Goal: Information Seeking & Learning: Learn about a topic

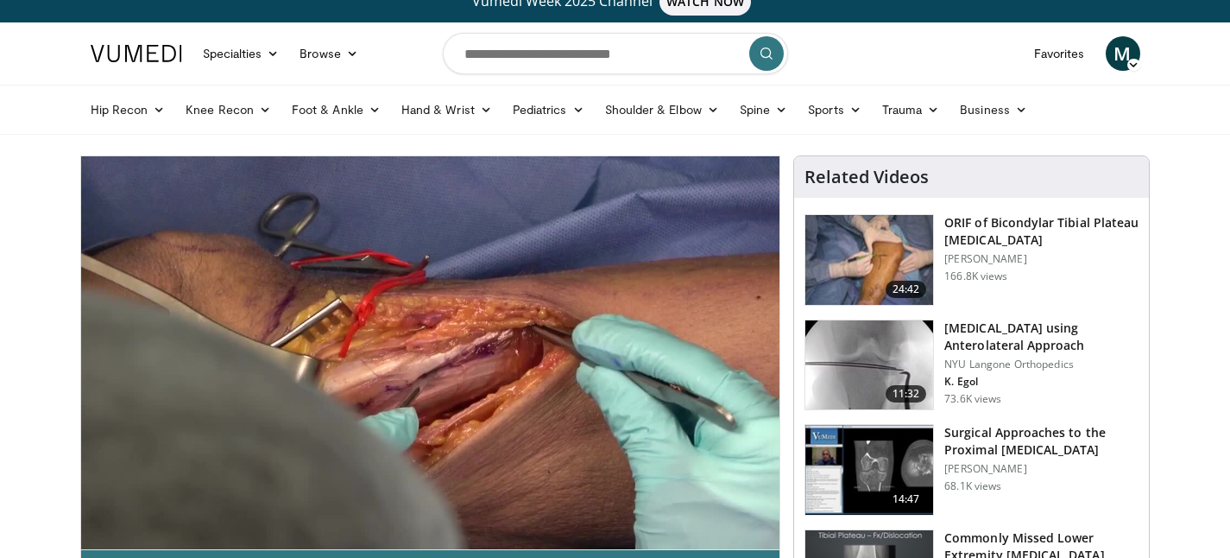
scroll to position [21, 0]
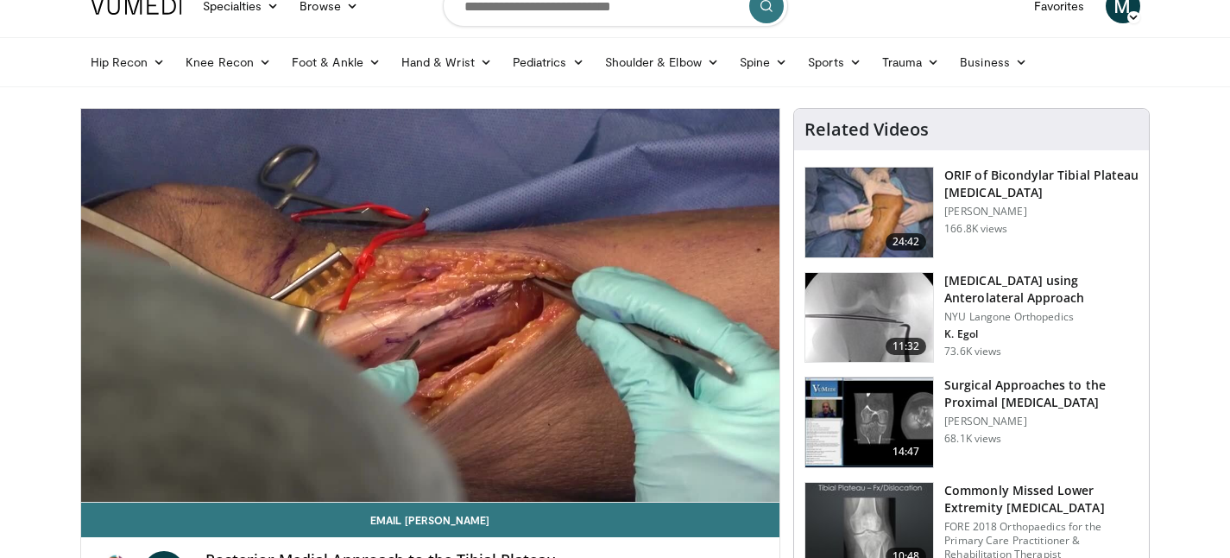
scroll to position [67, 0]
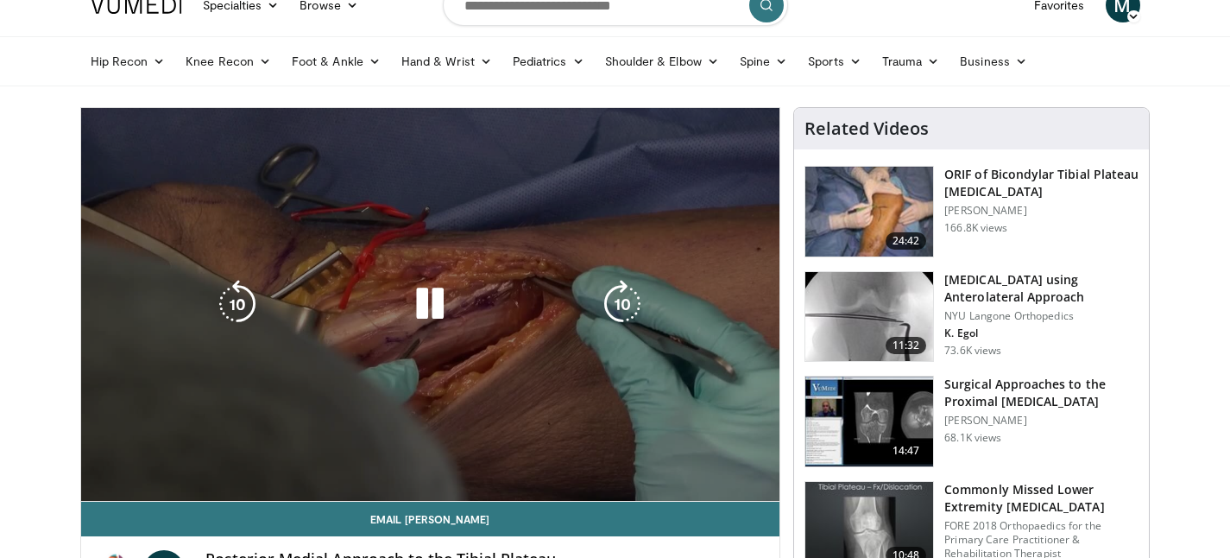
click at [211, 482] on video-js "**********" at bounding box center [430, 305] width 699 height 394
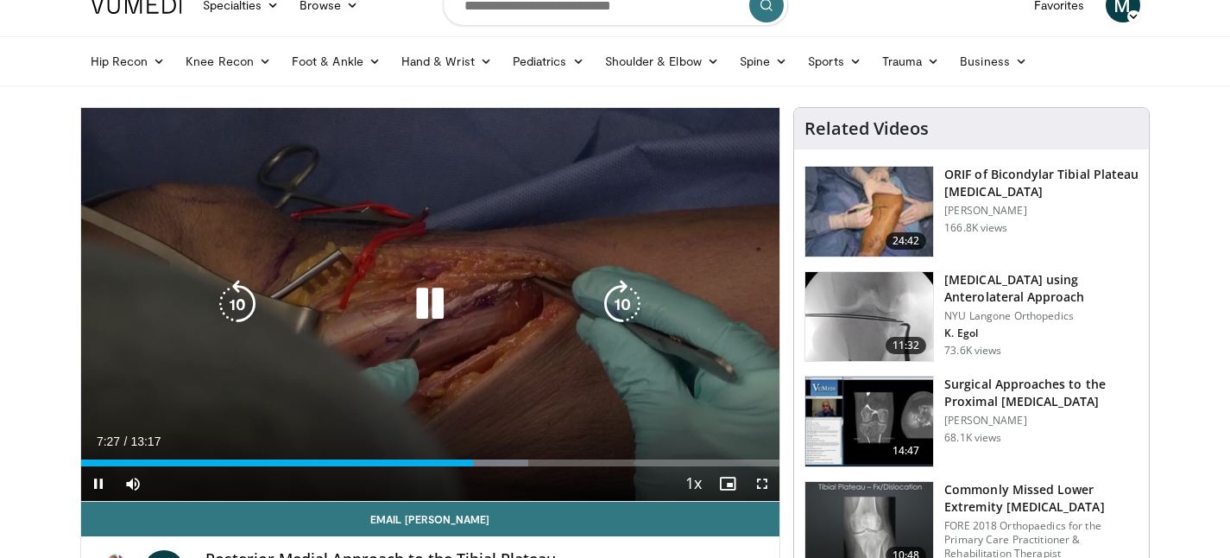
click at [420, 315] on icon "Video Player" at bounding box center [430, 304] width 48 height 48
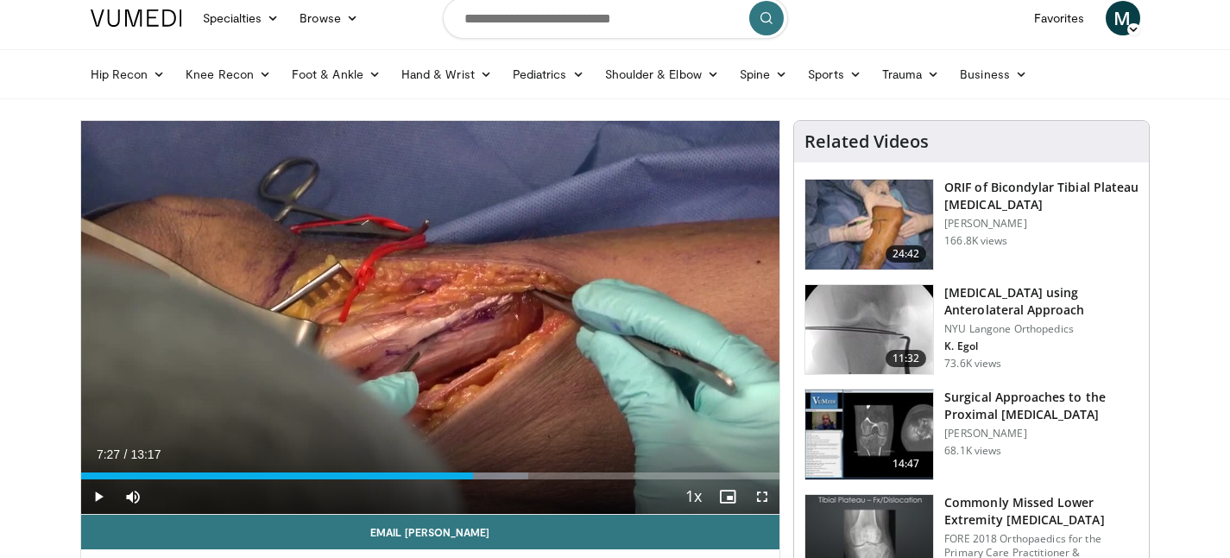
scroll to position [59, 0]
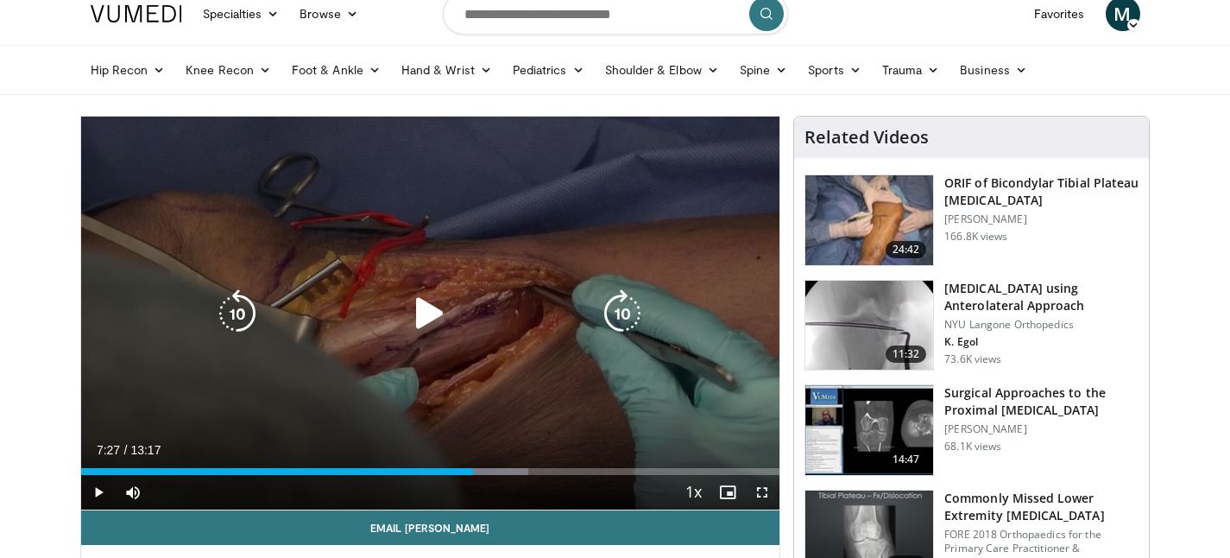
click at [426, 308] on icon "Video Player" at bounding box center [430, 313] width 48 height 48
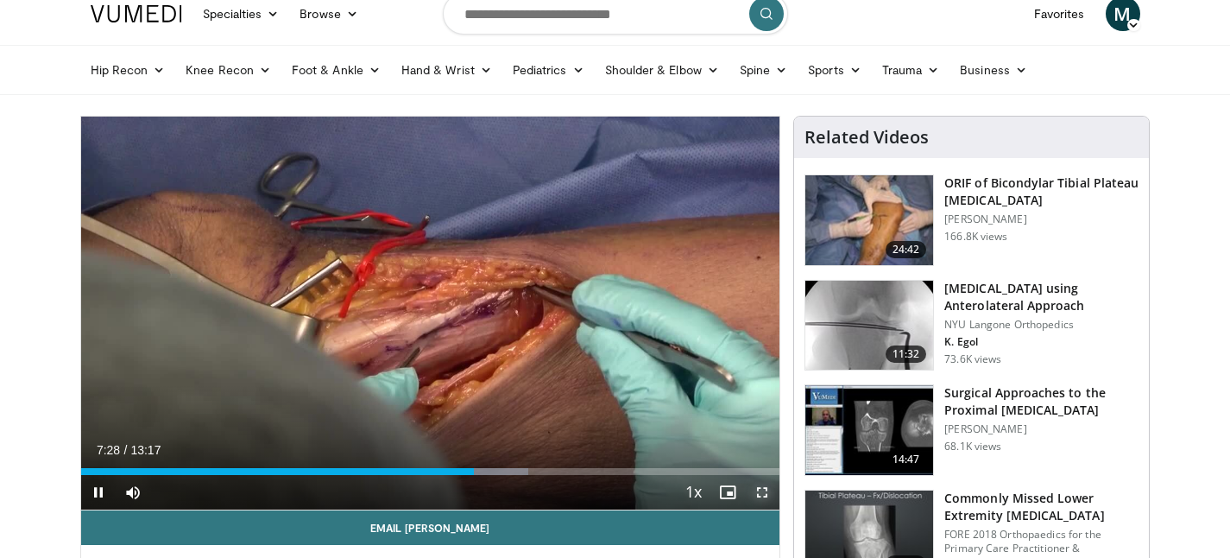
click at [766, 496] on span "Video Player" at bounding box center [762, 492] width 35 height 35
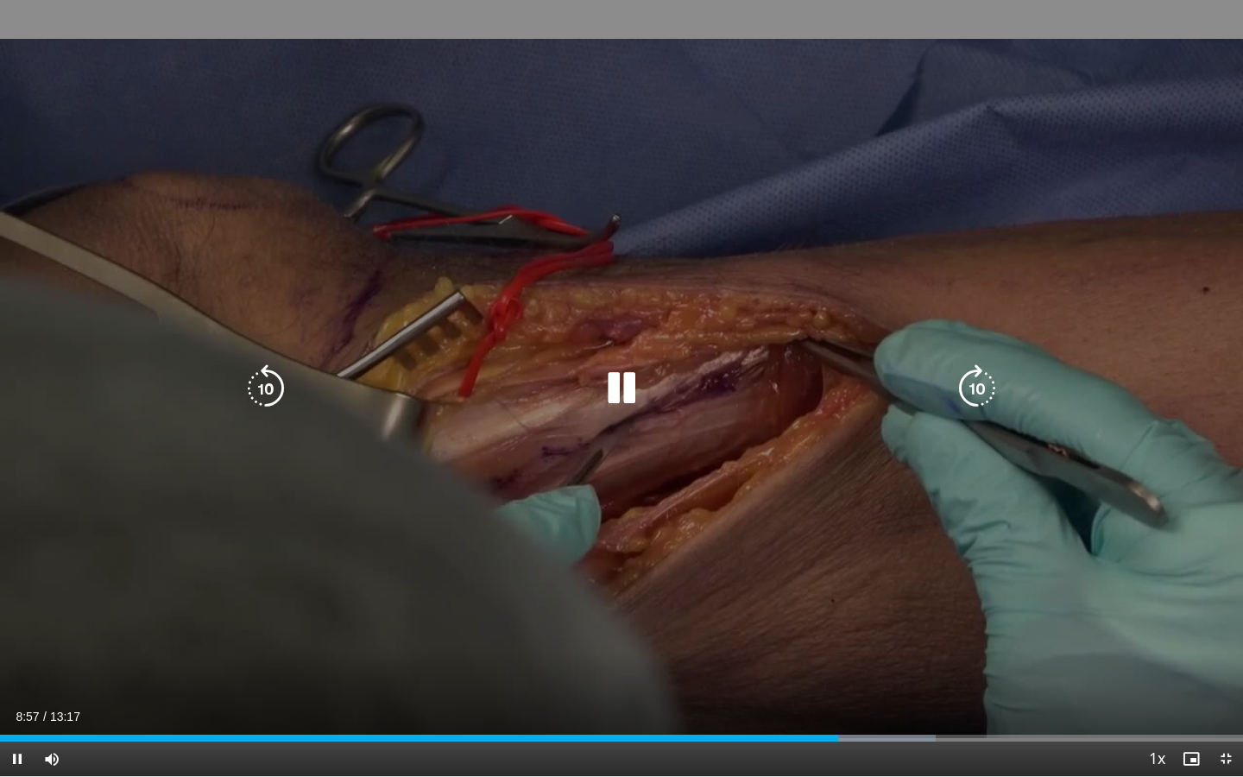
click at [621, 383] on icon "Video Player" at bounding box center [621, 388] width 48 height 48
click at [629, 390] on icon "Video Player" at bounding box center [621, 388] width 48 height 48
click at [842, 528] on div "10 seconds Tap to unmute" at bounding box center [621, 388] width 1243 height 776
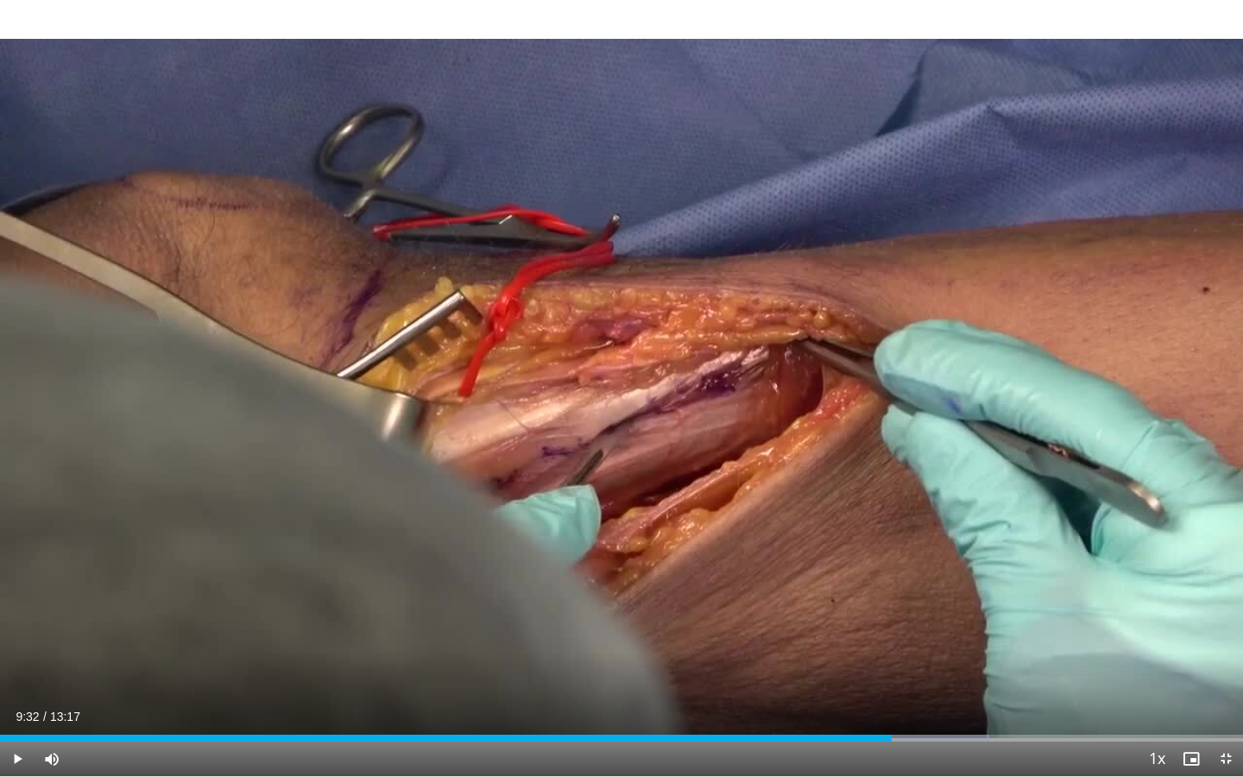
click at [652, 377] on div "Video Player" at bounding box center [622, 388] width 746 height 35
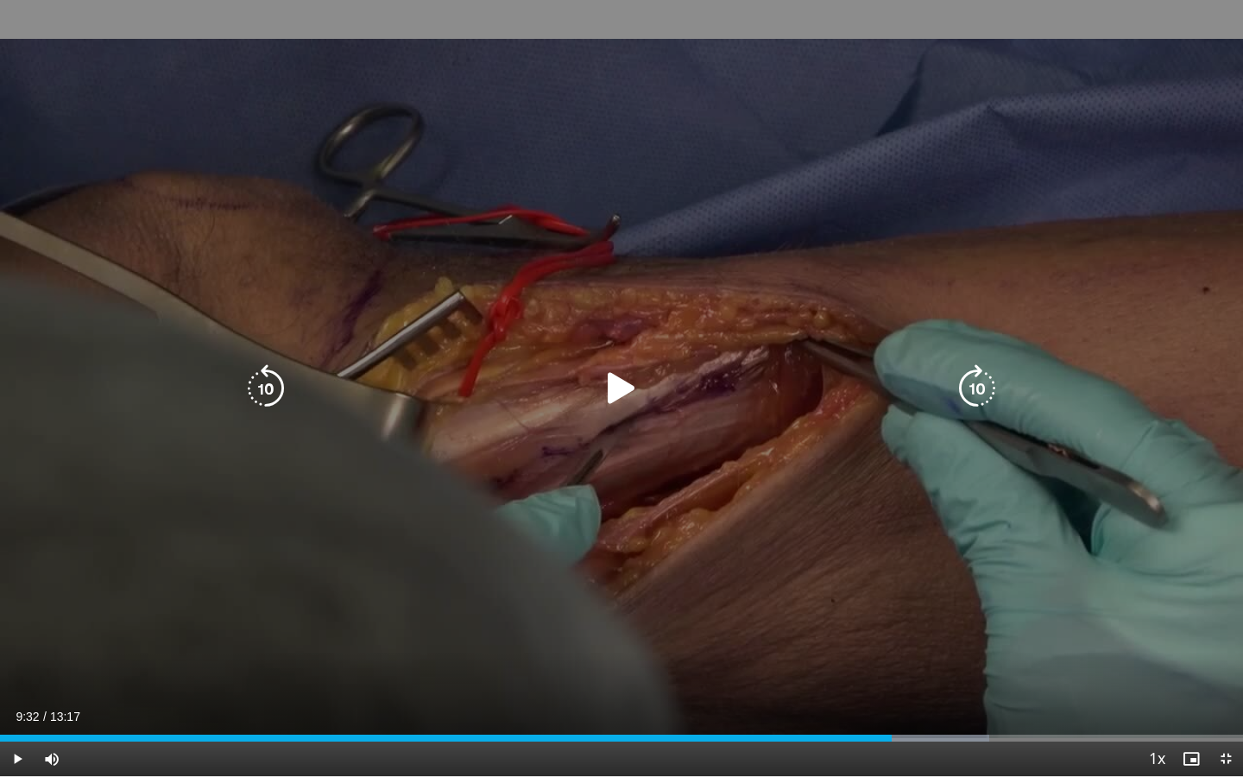
click at [625, 387] on icon "Video Player" at bounding box center [621, 388] width 48 height 48
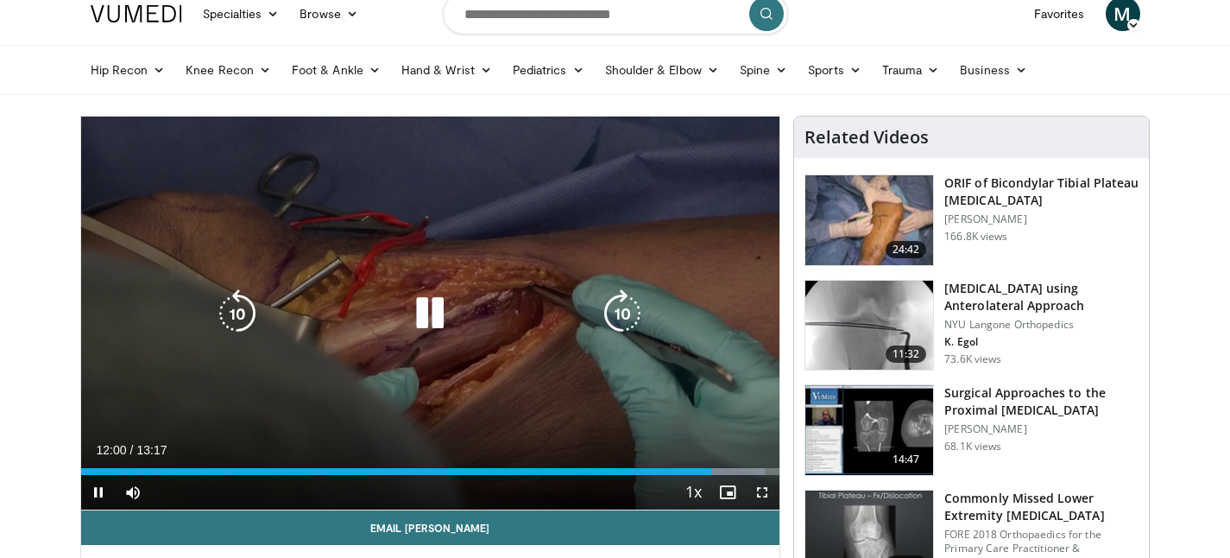
click at [443, 321] on icon "Video Player" at bounding box center [430, 313] width 48 height 48
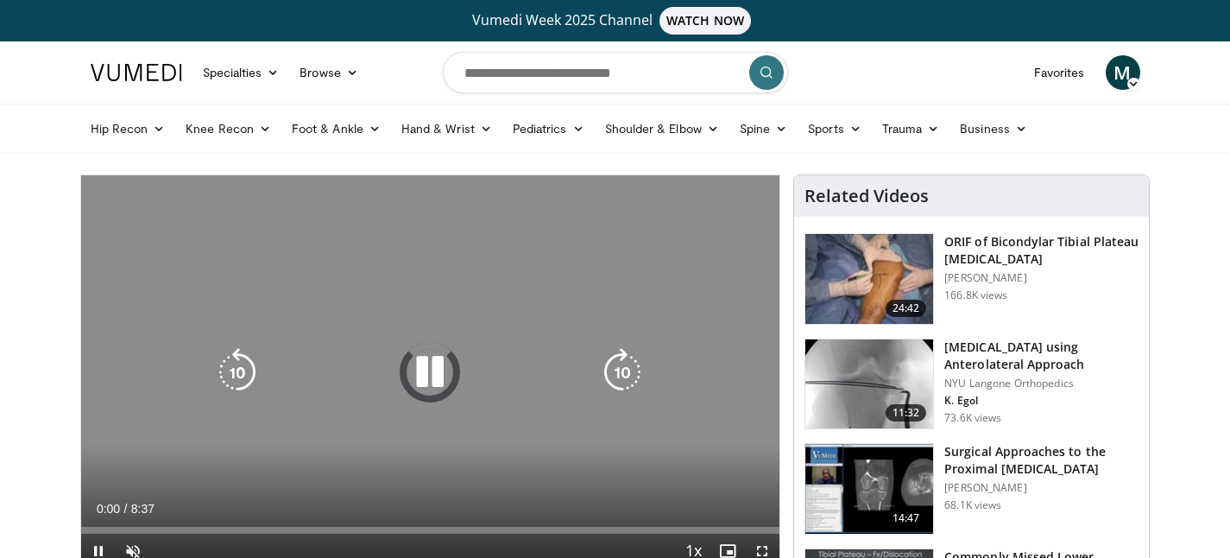
scroll to position [46, 0]
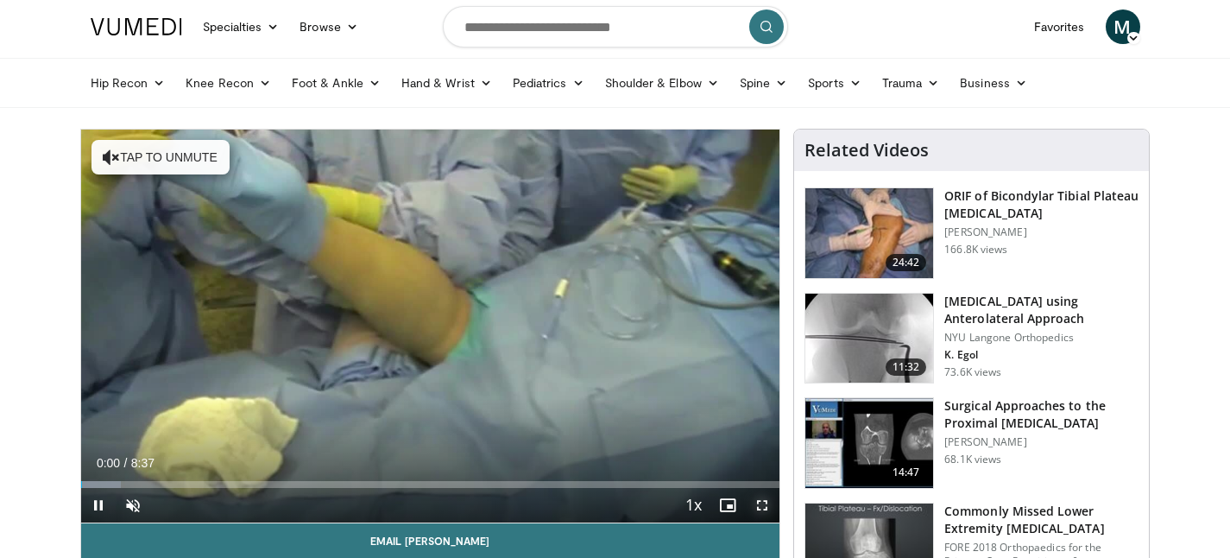
click at [761, 509] on span "Video Player" at bounding box center [762, 505] width 35 height 35
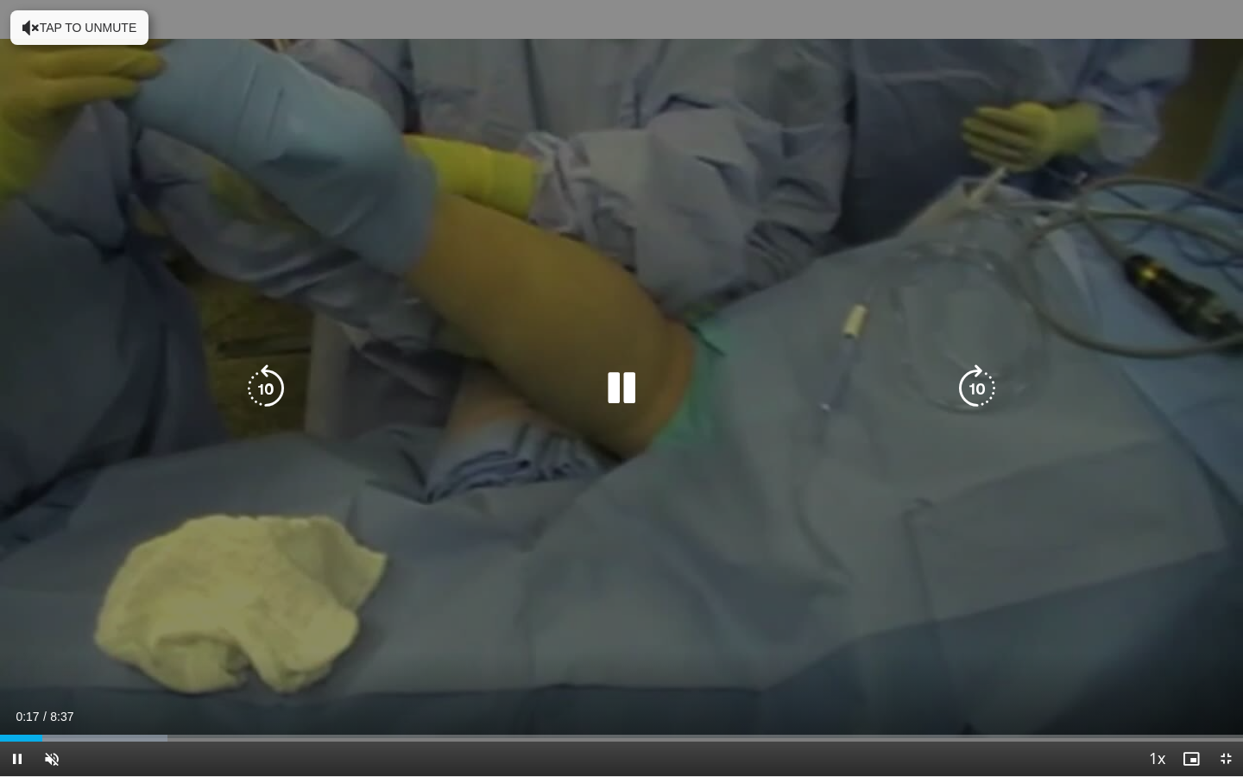
click at [55, 41] on button "Tap to unmute" at bounding box center [79, 27] width 138 height 35
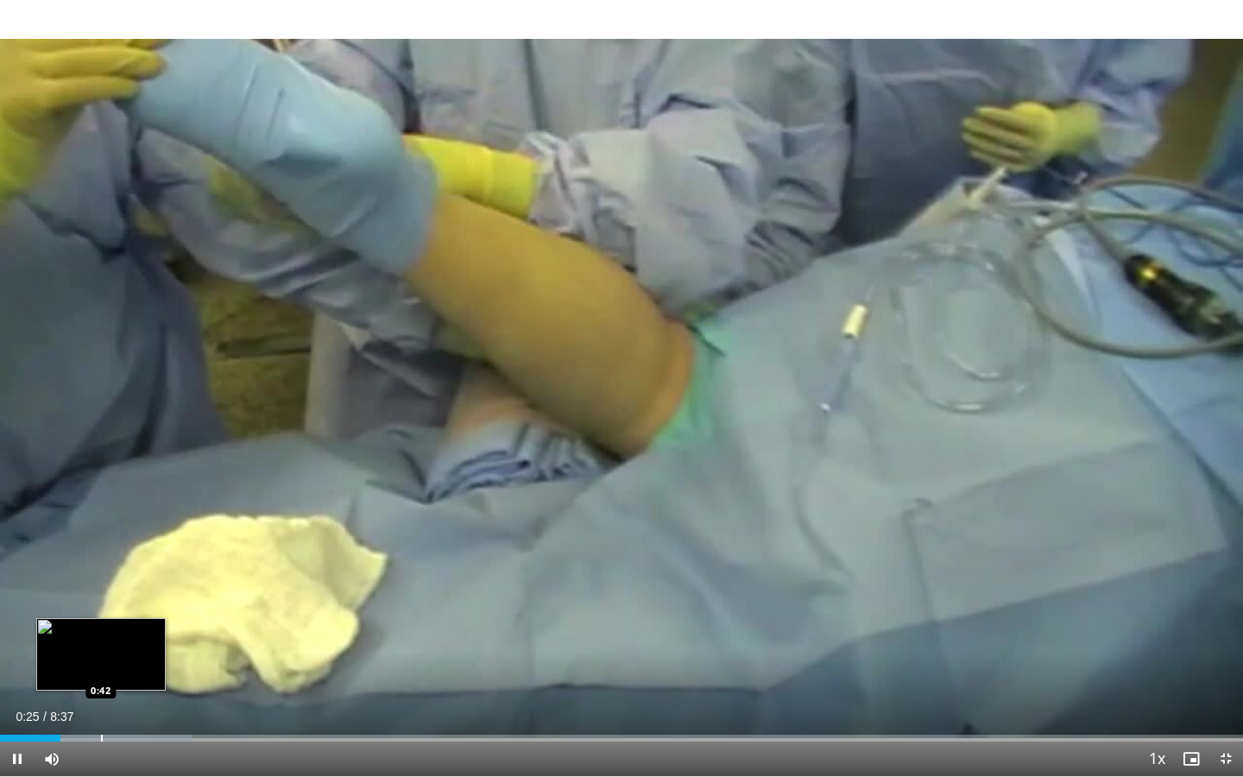
click at [101, 557] on div "Progress Bar" at bounding box center [102, 738] width 2 height 7
click at [140, 557] on div "Progress Bar" at bounding box center [140, 738] width 2 height 7
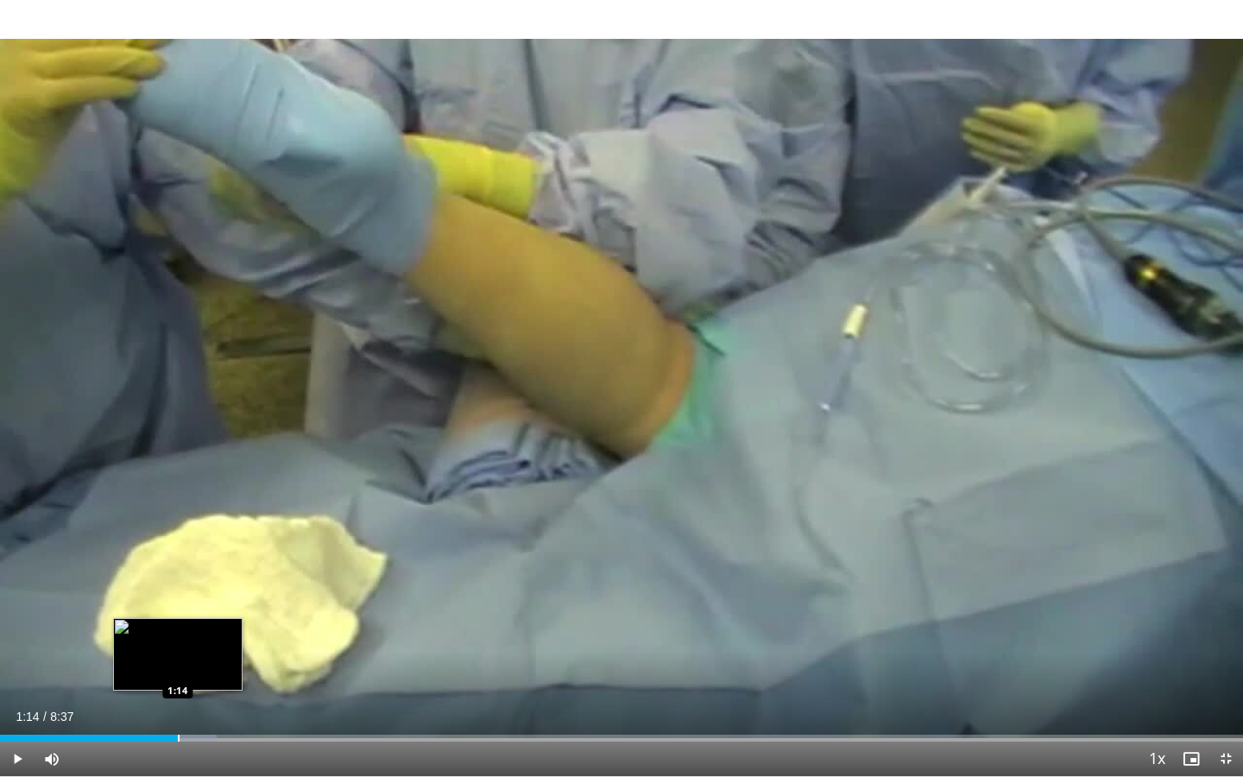
click at [178, 557] on div "Progress Bar" at bounding box center [179, 738] width 2 height 7
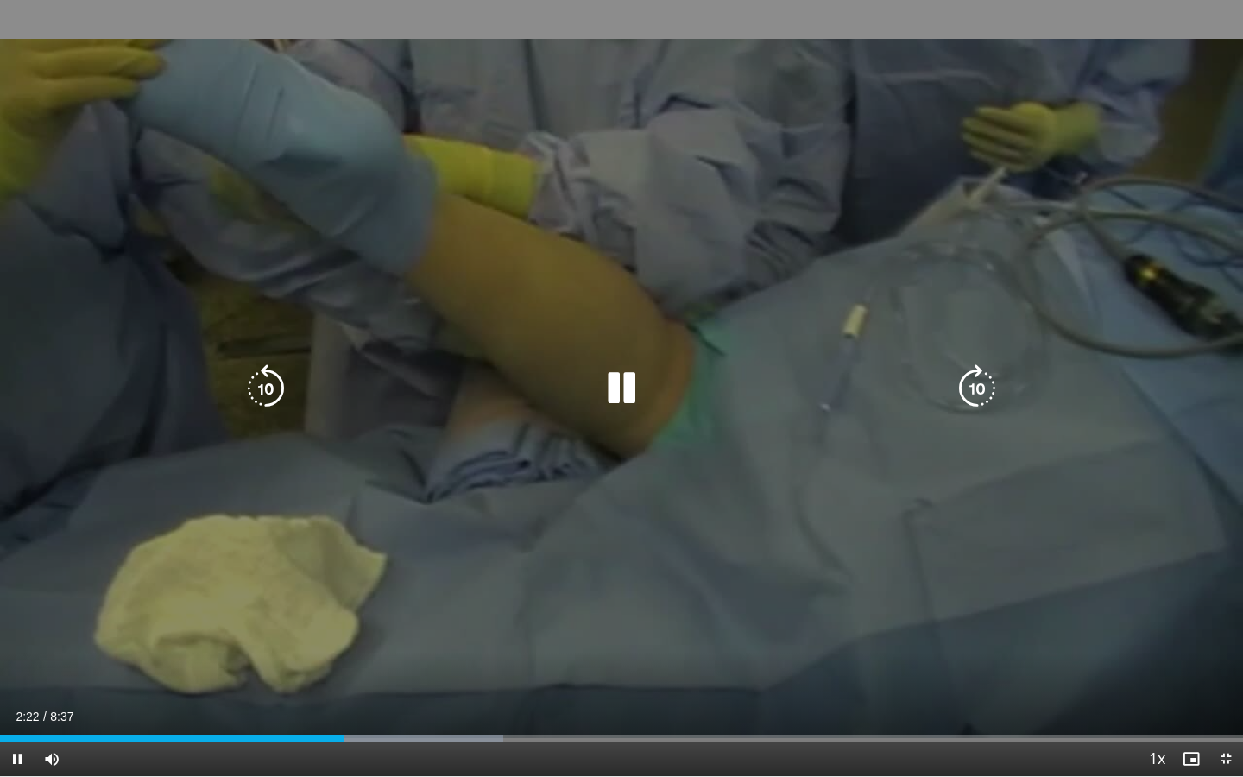
click at [602, 410] on icon "Video Player" at bounding box center [621, 388] width 48 height 48
click at [604, 391] on icon "Video Player" at bounding box center [621, 388] width 48 height 48
click at [633, 388] on icon "Video Player" at bounding box center [621, 388] width 48 height 48
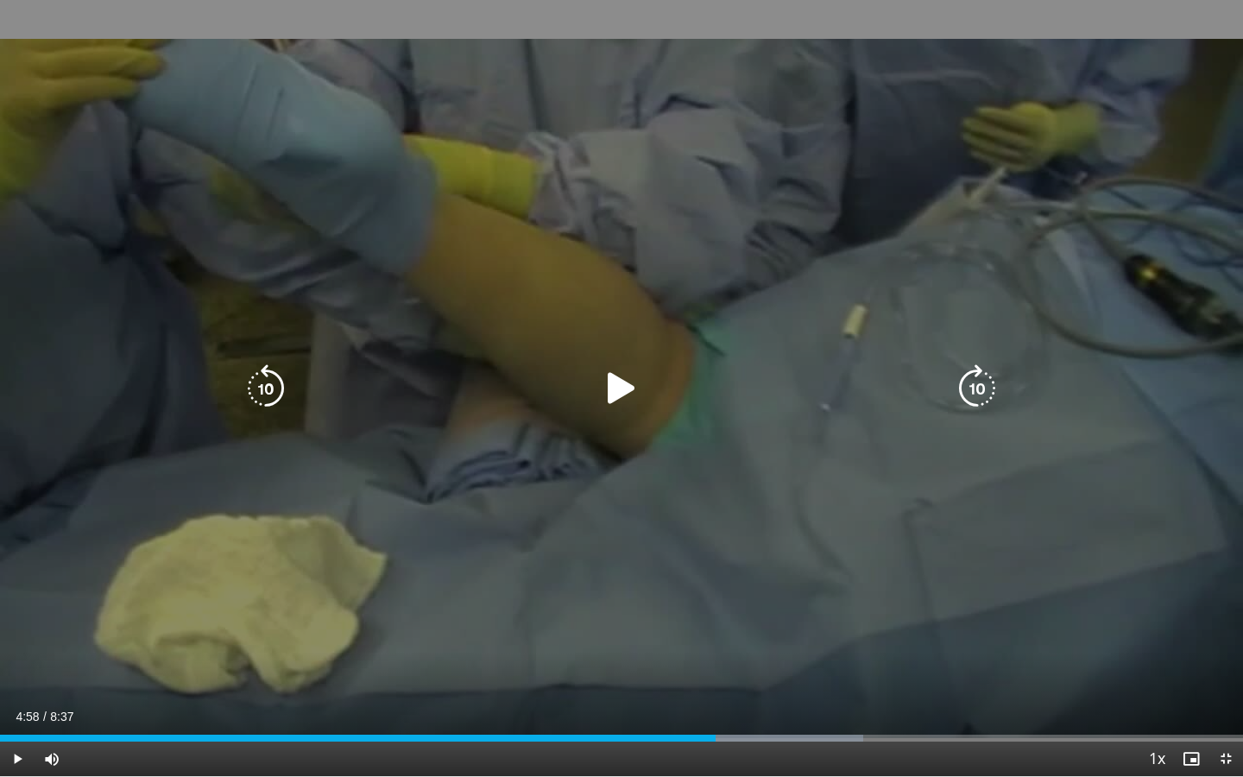
click at [699, 325] on div "10 seconds Tap to unmute" at bounding box center [621, 388] width 1243 height 776
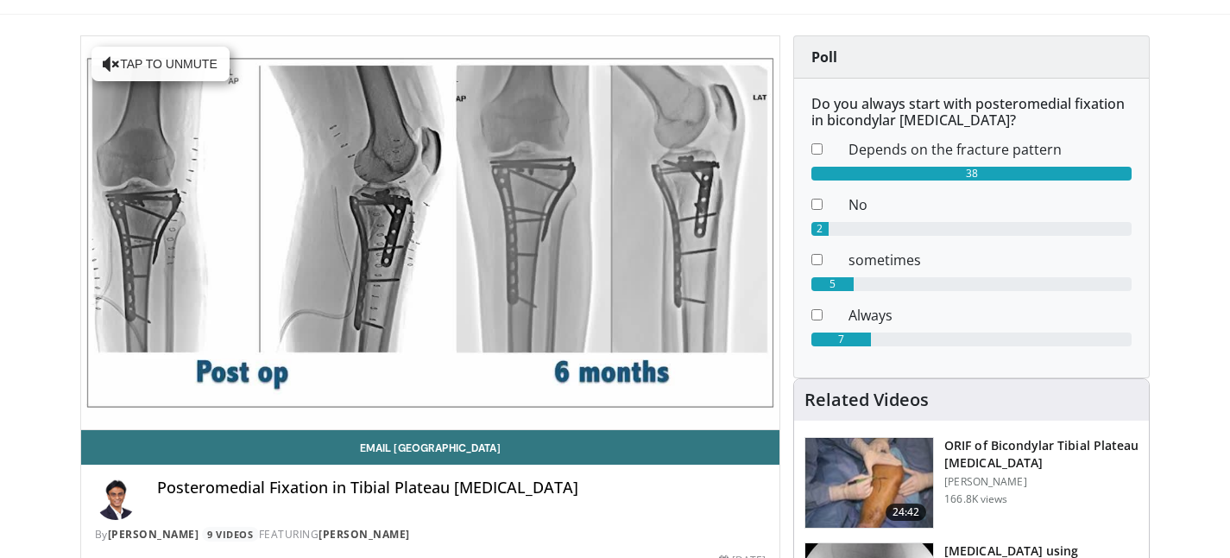
scroll to position [124, 0]
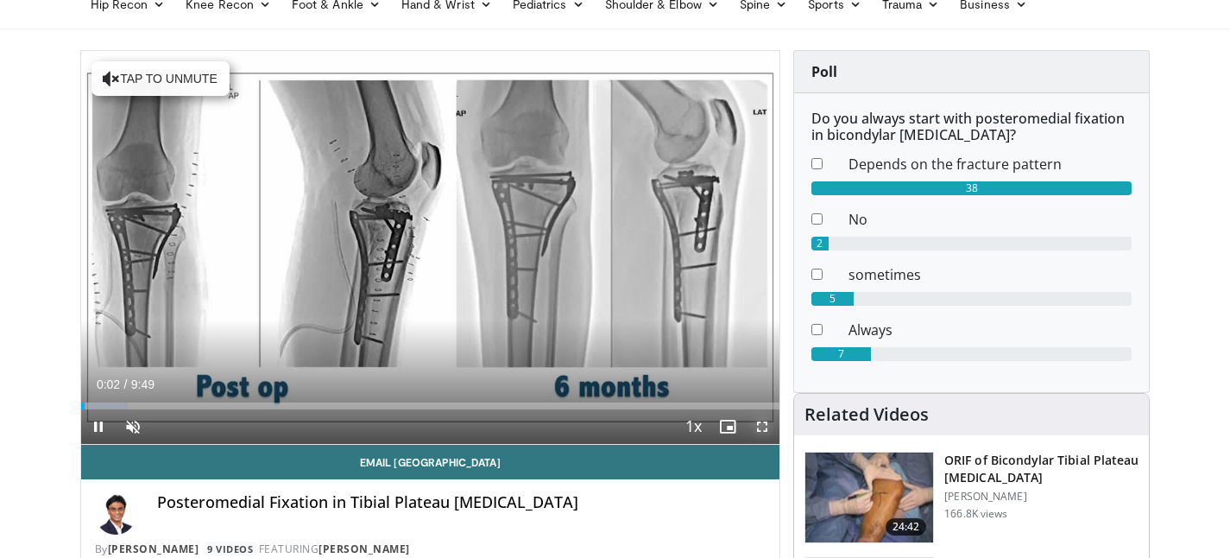
click at [764, 427] on span "Video Player" at bounding box center [762, 426] width 35 height 35
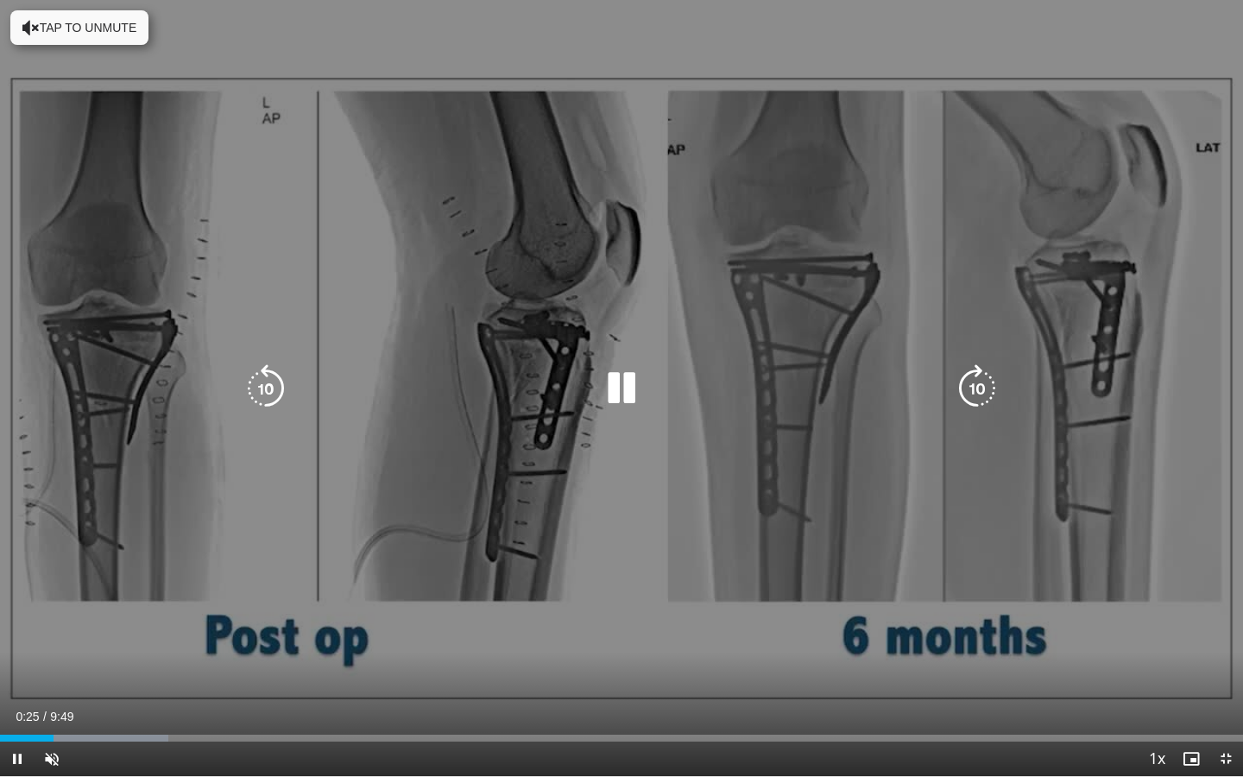
click at [117, 33] on button "Tap to unmute" at bounding box center [79, 27] width 138 height 35
click at [254, 401] on icon "Video Player" at bounding box center [266, 388] width 48 height 48
click at [629, 387] on icon "Video Player" at bounding box center [621, 388] width 48 height 48
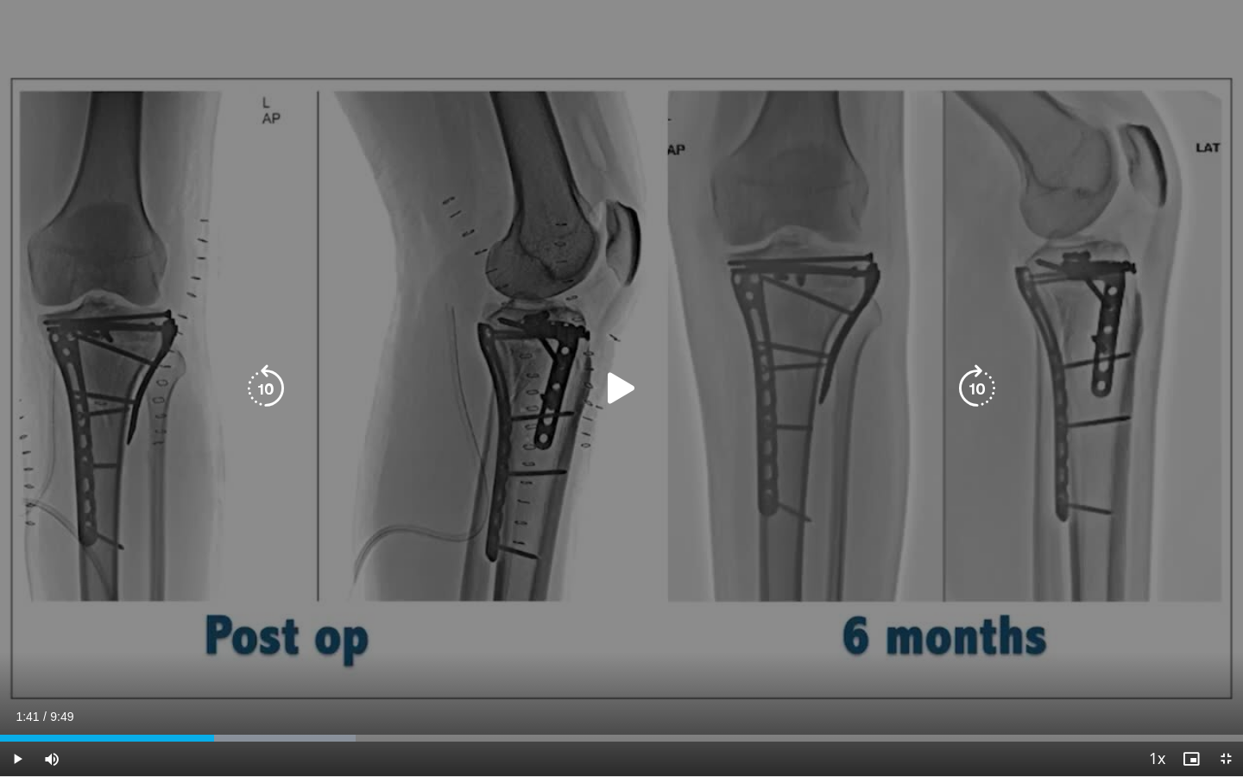
click at [713, 401] on div "Video Player" at bounding box center [622, 388] width 746 height 35
click at [629, 390] on icon "Video Player" at bounding box center [621, 388] width 48 height 48
click at [628, 391] on icon "Video Player" at bounding box center [621, 388] width 48 height 48
click at [668, 416] on div "20 seconds Tap to unmute" at bounding box center [621, 388] width 1243 height 776
click at [620, 389] on icon "Video Player" at bounding box center [621, 388] width 48 height 48
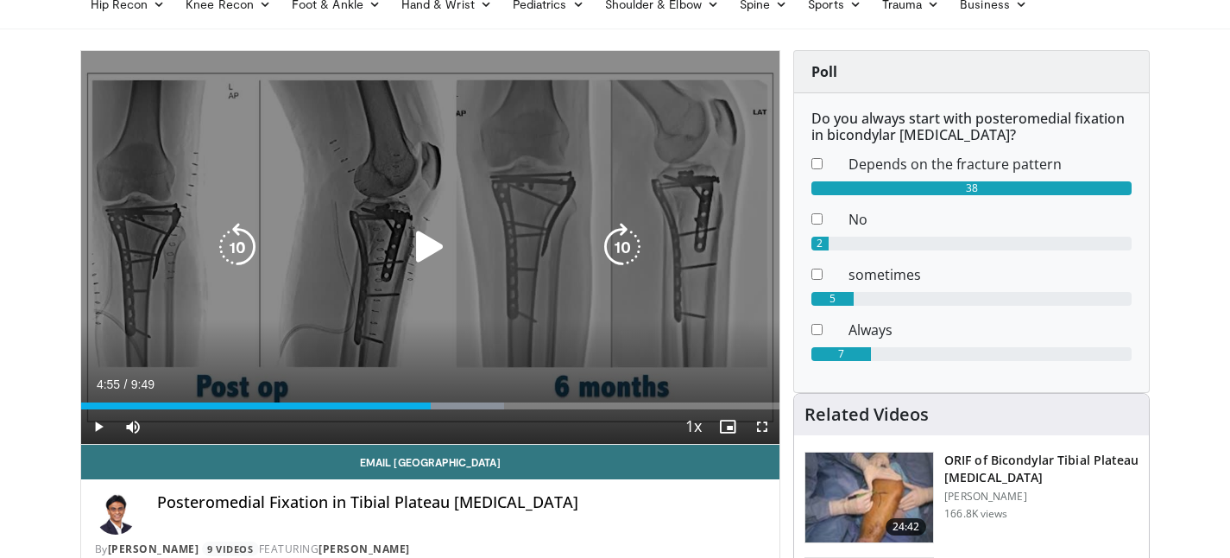
click at [430, 259] on icon "Video Player" at bounding box center [430, 247] width 48 height 48
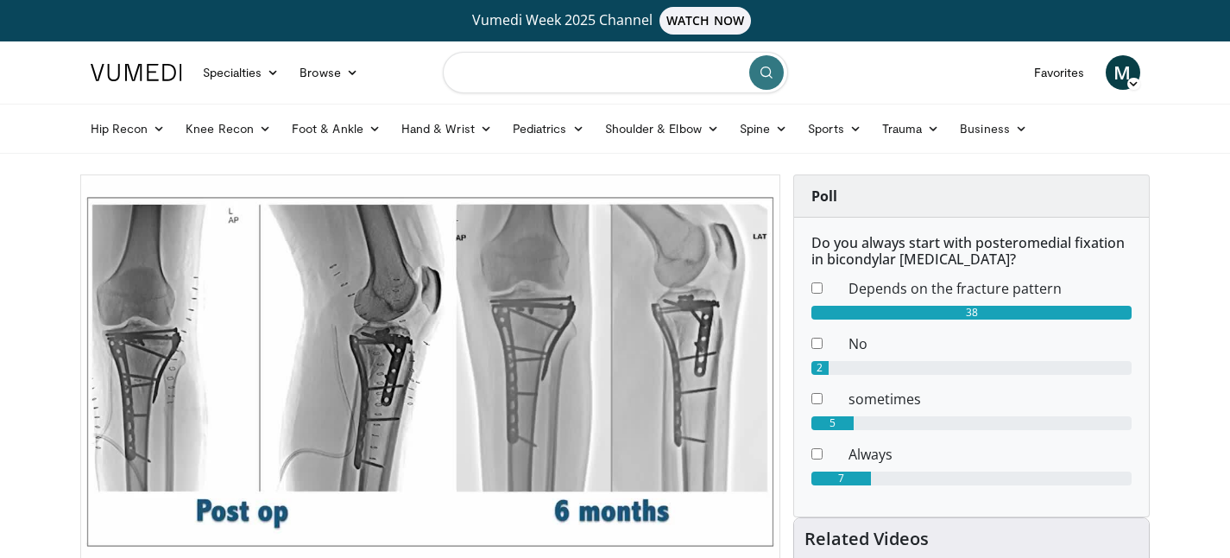
click at [614, 77] on input "Search topics, interventions" at bounding box center [615, 72] width 345 height 41
type input "**********"
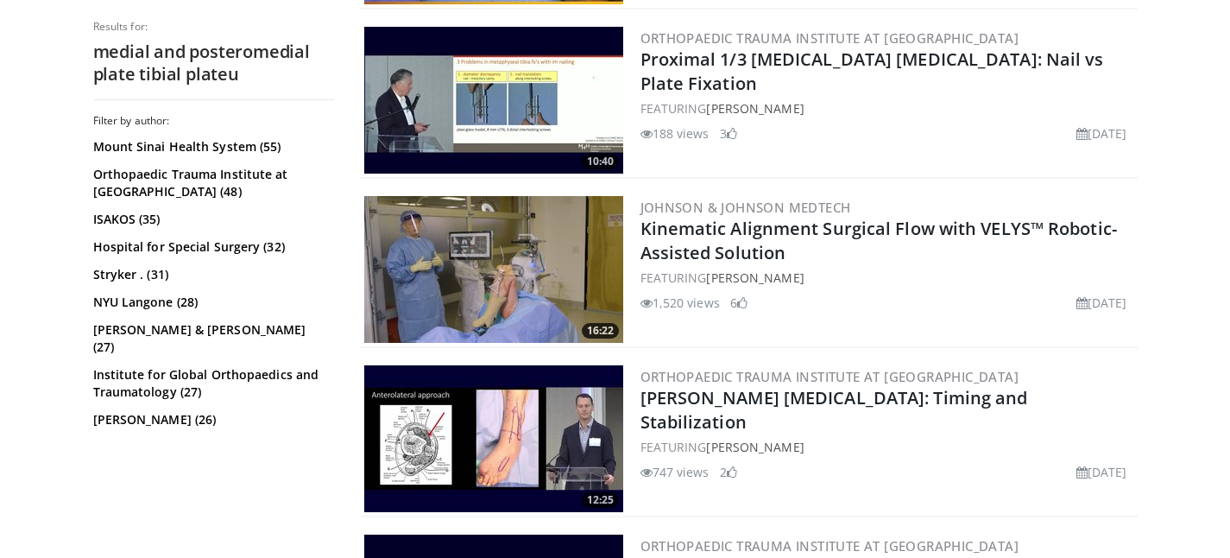
scroll to position [1909, 0]
